Goal: Task Accomplishment & Management: Use online tool/utility

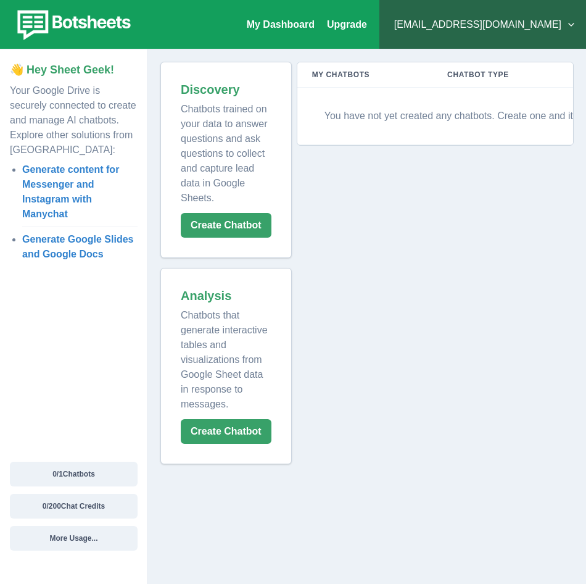
click at [474, 102] on p "You have not yet created any chatbots. Create one and it will appear here!" at bounding box center [486, 115] width 349 height 37
drag, startPoint x: 560, startPoint y: 0, endPoint x: 492, endPoint y: 454, distance: 458.5
click at [492, 454] on div "My Chatbots Chatbot Type Actions You have not yet created any chatbots. Create …" at bounding box center [433, 263] width 282 height 402
click at [240, 231] on button "Create Chatbot" at bounding box center [226, 225] width 91 height 25
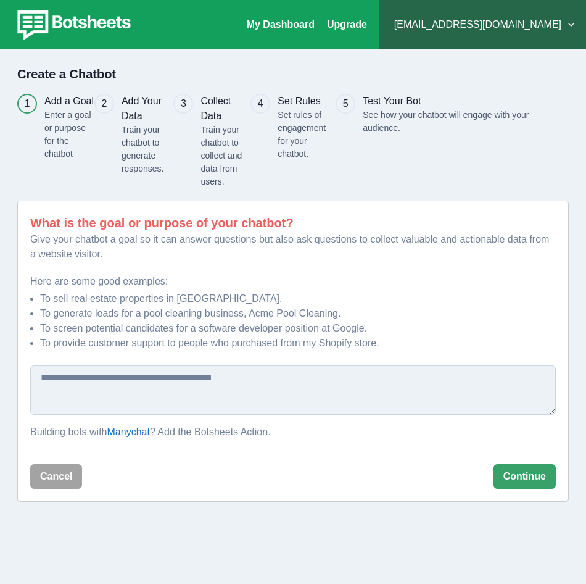
click at [187, 391] on textarea at bounding box center [293, 389] width 526 height 49
click at [129, 400] on textarea at bounding box center [293, 389] width 526 height 49
click at [190, 396] on textarea at bounding box center [293, 389] width 526 height 49
click at [122, 396] on textarea at bounding box center [293, 389] width 526 height 49
click at [365, 107] on h3 "Test Your Bot" at bounding box center [450, 101] width 175 height 15
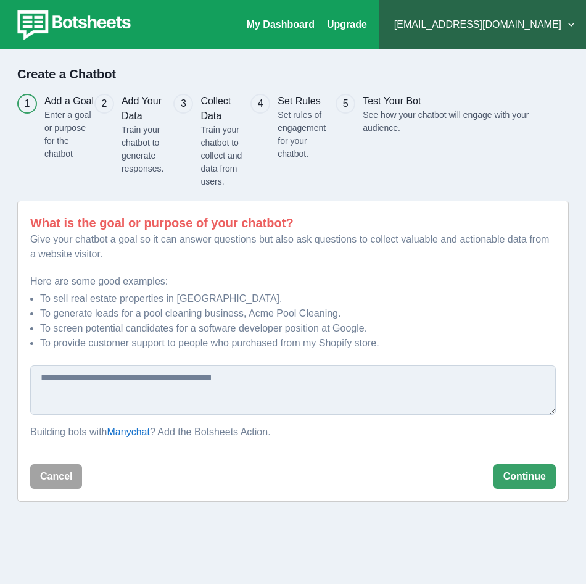
drag, startPoint x: 365, startPoint y: 107, endPoint x: 284, endPoint y: 57, distance: 95.6
click at [284, 57] on div "Create a Chatbot 1 Add a Goal Enter a goal or purpose for the chatbot 2 Add You…" at bounding box center [293, 284] width 576 height 460
click at [367, 24] on link "Upgrade" at bounding box center [347, 24] width 40 height 10
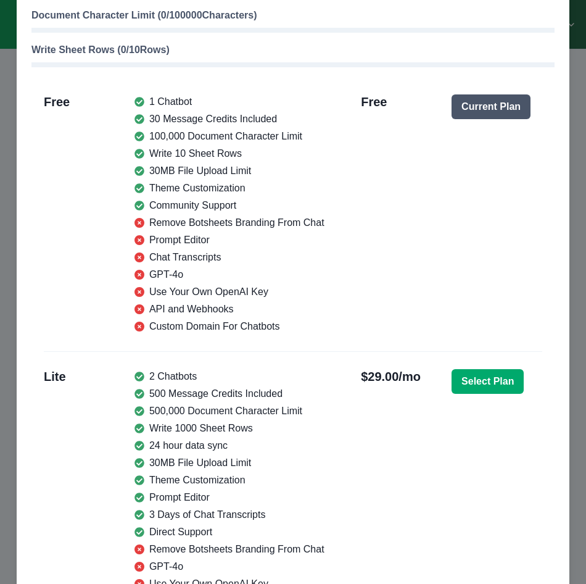
scroll to position [123, 0]
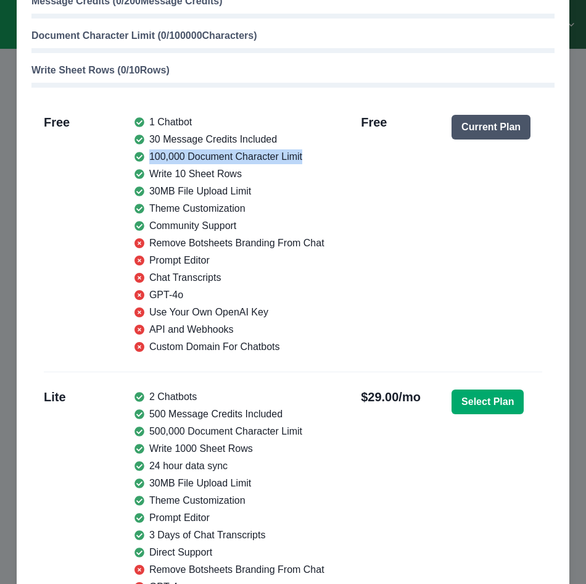
drag, startPoint x: 144, startPoint y: 160, endPoint x: 308, endPoint y: 160, distance: 163.5
click at [308, 160] on li "100,000 Document Character Limit" at bounding box center [230, 156] width 190 height 15
drag, startPoint x: 308, startPoint y: 160, endPoint x: 280, endPoint y: 176, distance: 32.6
click at [280, 176] on li "Write 10 Sheet Rows" at bounding box center [230, 174] width 190 height 15
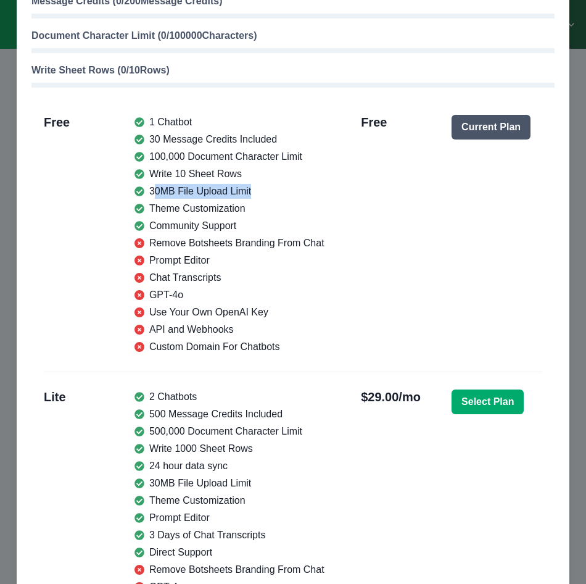
drag, startPoint x: 147, startPoint y: 184, endPoint x: 268, endPoint y: 183, distance: 120.9
click at [268, 183] on ul "1 Chatbot 30 Message Credits Included 100,000 Document Character Limit Write 10…" at bounding box center [230, 234] width 190 height 239
click at [210, 202] on li "Theme Customization" at bounding box center [230, 208] width 190 height 15
click at [145, 179] on li "Write 10 Sheet Rows" at bounding box center [230, 174] width 190 height 15
drag, startPoint x: 145, startPoint y: 178, endPoint x: 182, endPoint y: 176, distance: 37.0
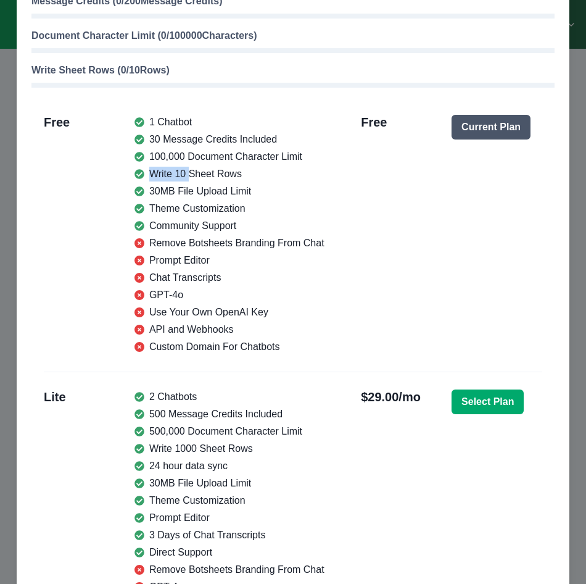
click at [182, 176] on li "Write 10 Sheet Rows" at bounding box center [230, 174] width 190 height 15
drag, startPoint x: 182, startPoint y: 176, endPoint x: 189, endPoint y: 237, distance: 60.8
click at [189, 237] on li "Remove Botsheets Branding From Chat" at bounding box center [230, 243] width 190 height 15
click at [565, 3] on div "Monthly Usage & Plans Chatbots ( 0 / 1 Chatbots) Message Credits ( 0 / 200 Mess…" at bounding box center [293, 292] width 586 height 584
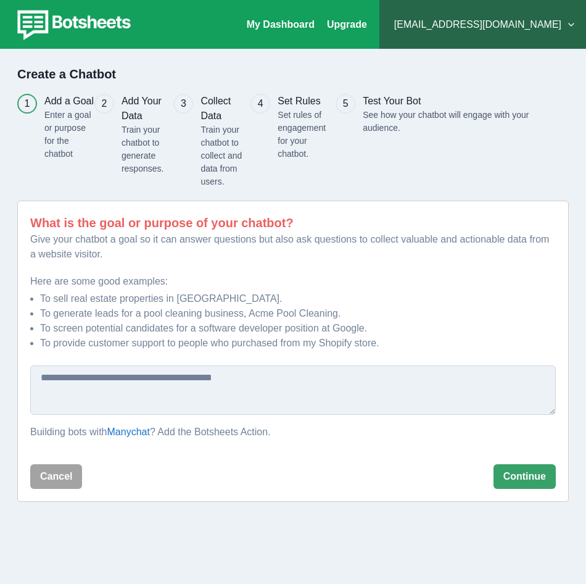
click at [189, 384] on textarea at bounding box center [293, 389] width 526 height 49
click at [92, 383] on textarea at bounding box center [293, 389] width 526 height 49
click at [255, 350] on li "To provide customer support to people who purchased from my Shopify store." at bounding box center [298, 343] width 516 height 15
click at [259, 372] on textarea at bounding box center [293, 389] width 526 height 49
type textarea "******"
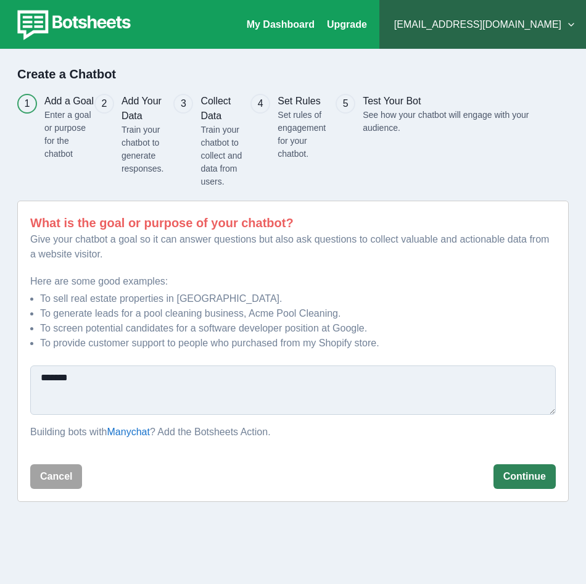
click at [529, 478] on button "Continue" at bounding box center [525, 476] width 62 height 25
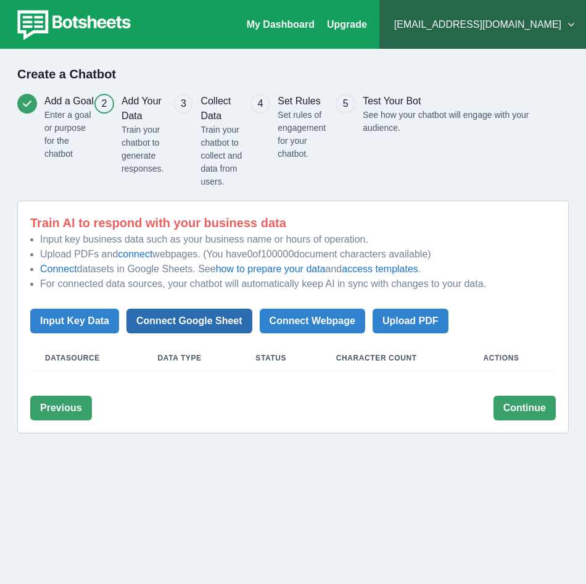
click at [153, 326] on button "Connect Google Sheet" at bounding box center [189, 321] width 126 height 25
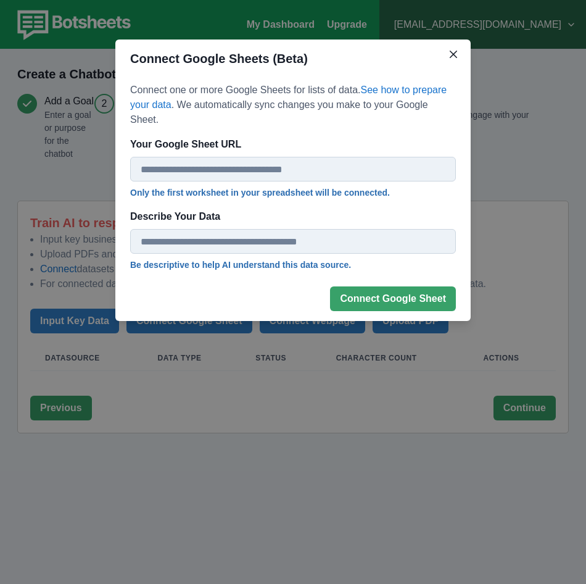
click at [213, 157] on input "Your Google Sheet URL" at bounding box center [293, 169] width 326 height 25
paste input "**********"
type input "**********"
click at [209, 229] on input "Describe Your Data" at bounding box center [293, 241] width 326 height 25
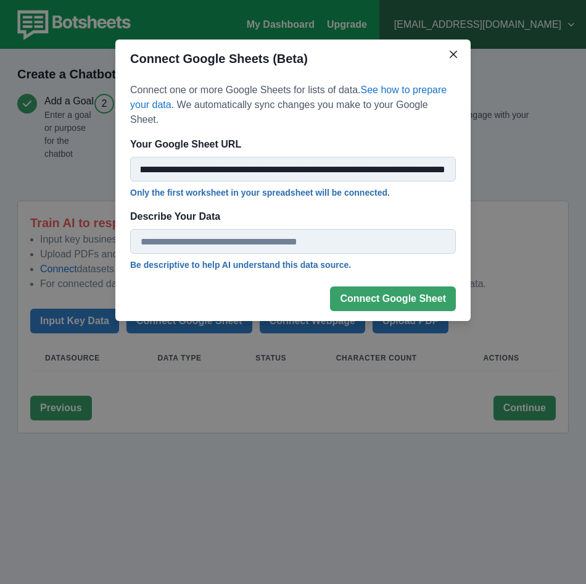
scroll to position [0, 0]
type input "*"
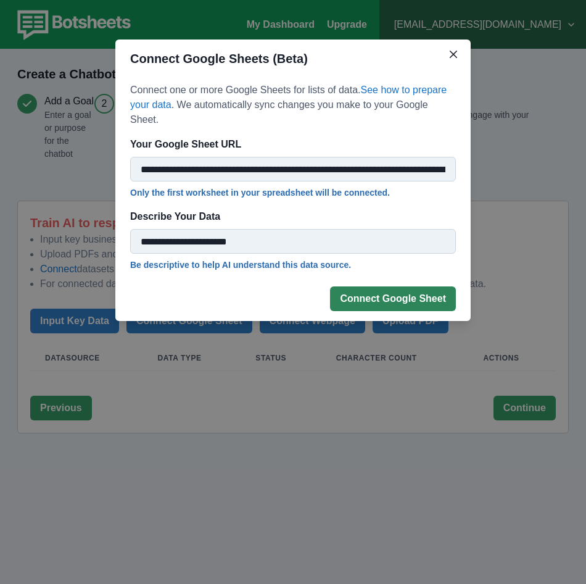
type input "**********"
click at [420, 293] on button "Connect Google Sheet" at bounding box center [393, 298] width 126 height 25
click at [363, 157] on input "**********" at bounding box center [293, 169] width 326 height 25
